Goal: Task Accomplishment & Management: Complete application form

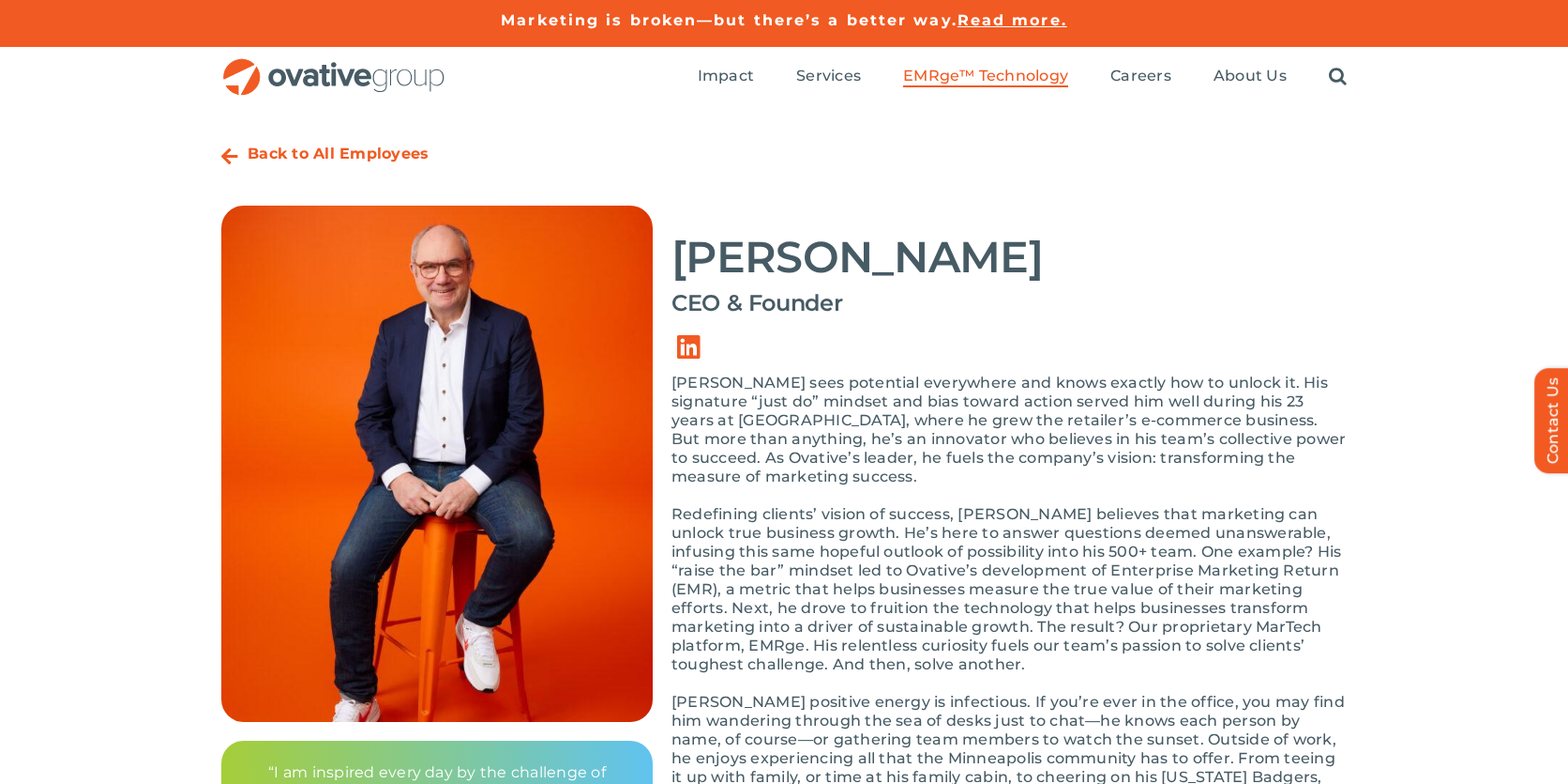
click at [964, 76] on span "EMRge™ Technology" at bounding box center [985, 75] width 165 height 19
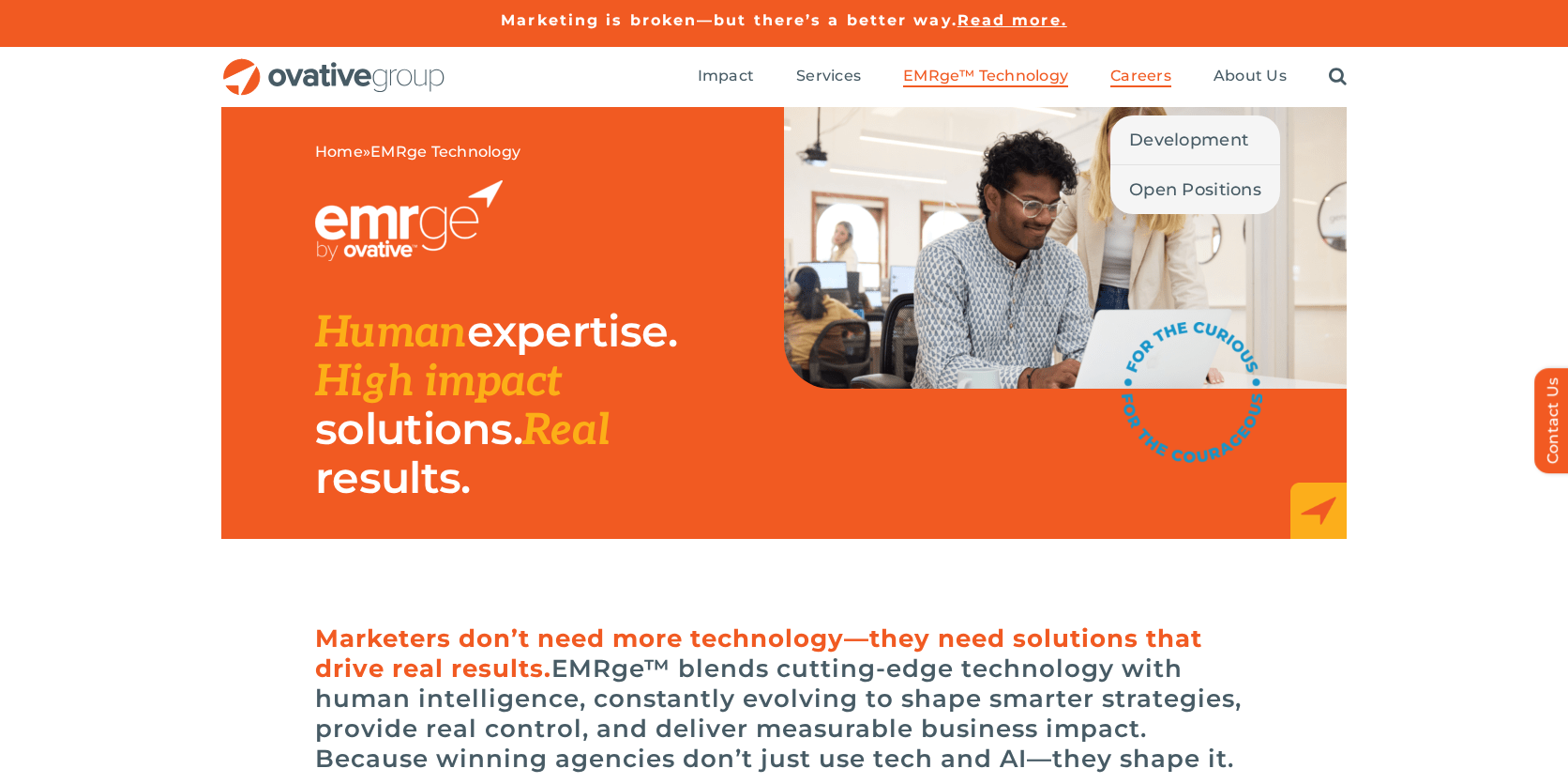
click at [1141, 82] on span "Careers" at bounding box center [1142, 75] width 61 height 19
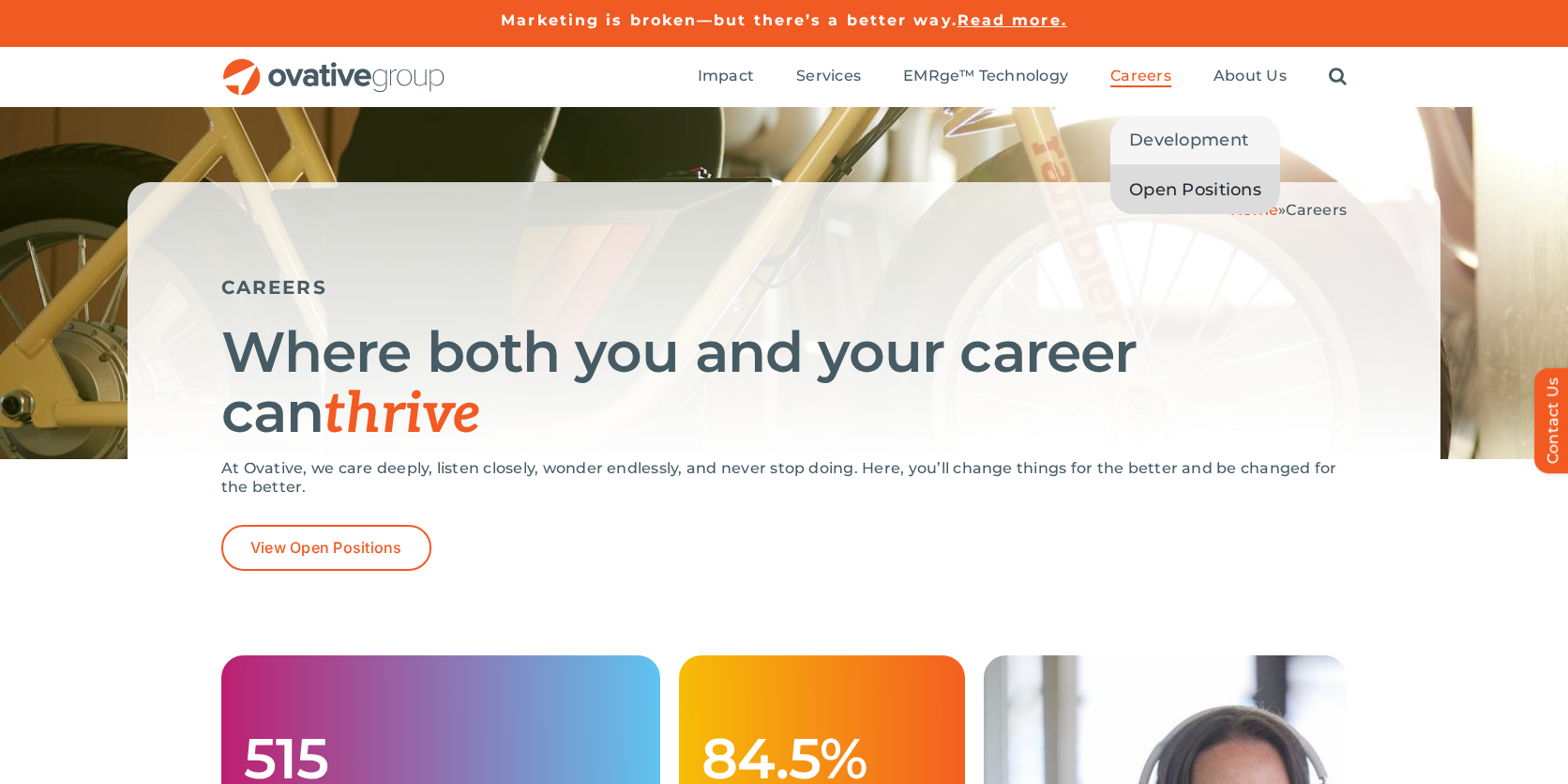
click at [1157, 196] on span "Open Positions" at bounding box center [1195, 189] width 133 height 27
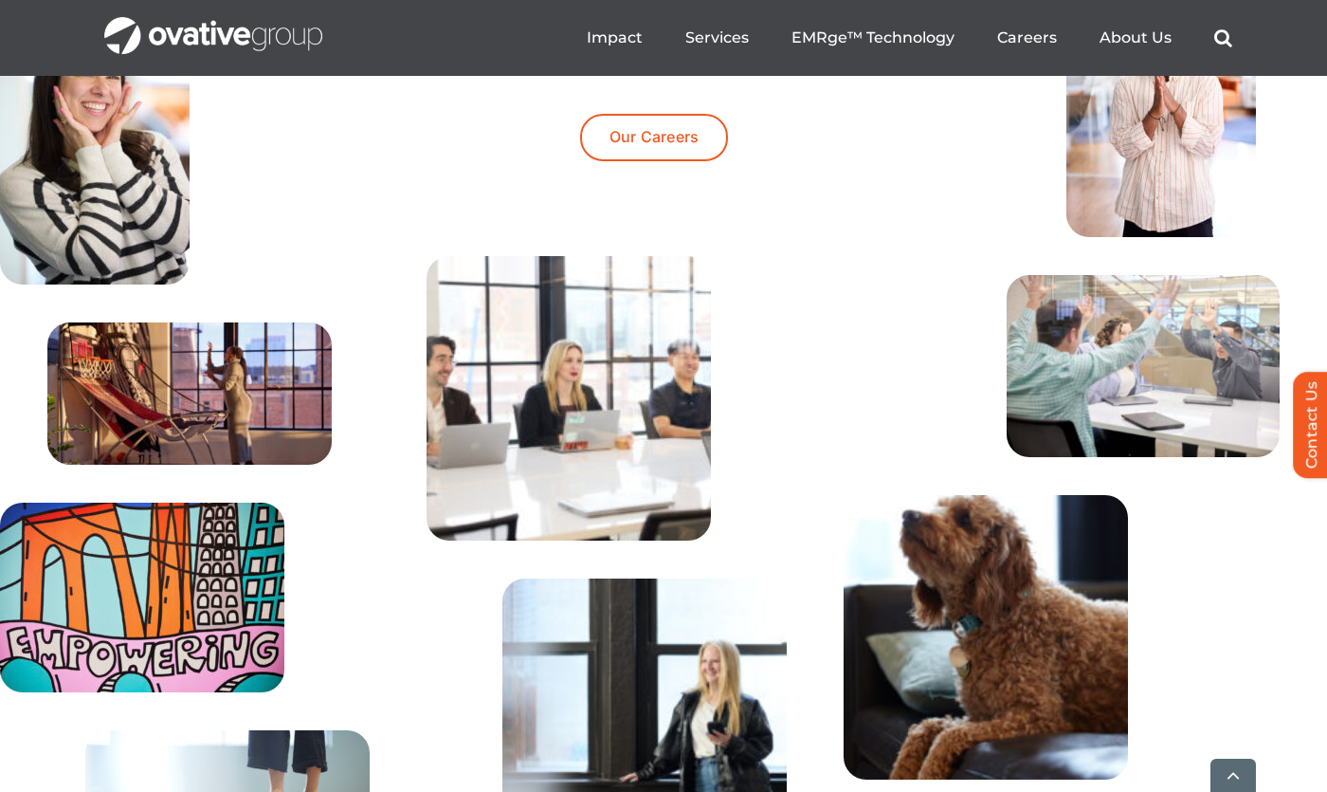
scroll to position [6159, 0]
